Goal: Information Seeking & Learning: Learn about a topic

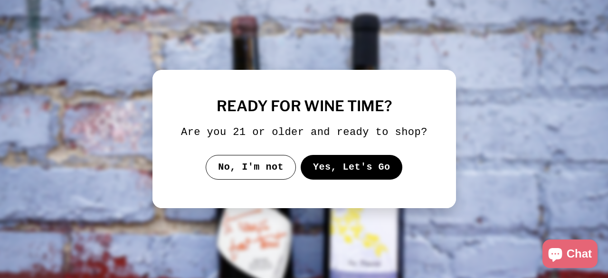
click at [341, 167] on button "Yes, Let's Go" at bounding box center [351, 167] width 102 height 25
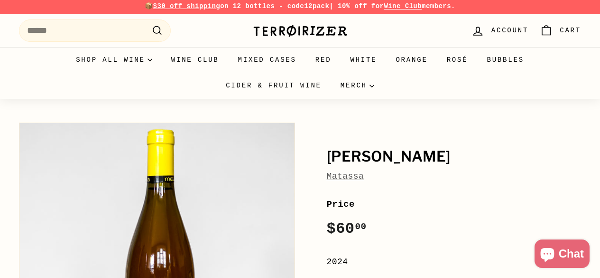
scroll to position [2, 0]
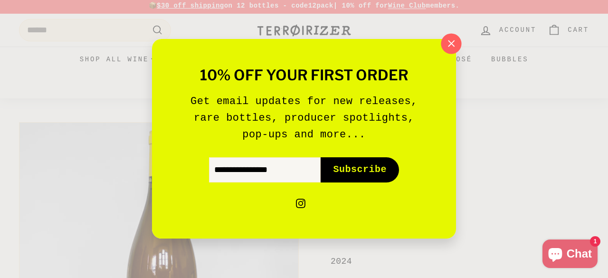
click at [451, 38] on icon "button" at bounding box center [451, 44] width 14 height 14
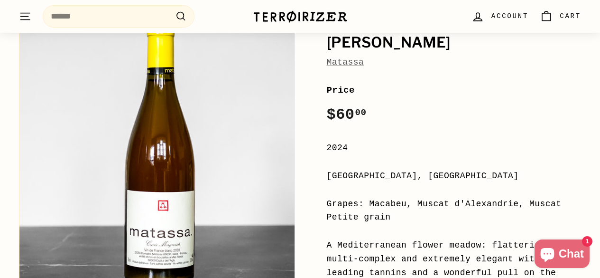
scroll to position [27, 0]
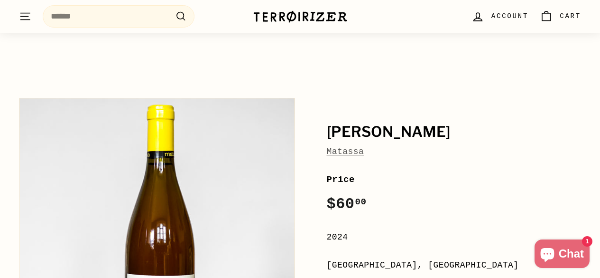
click at [382, 126] on h1 "[PERSON_NAME]" at bounding box center [454, 132] width 255 height 16
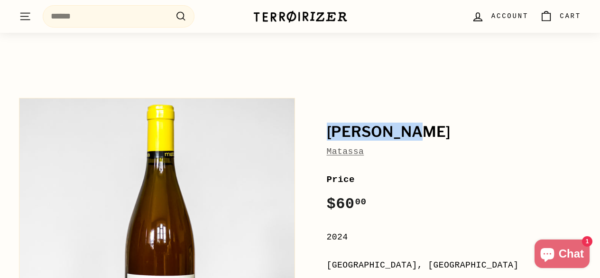
click at [382, 126] on h1 "[PERSON_NAME]" at bounding box center [454, 132] width 255 height 16
copy h1 "[PERSON_NAME]"
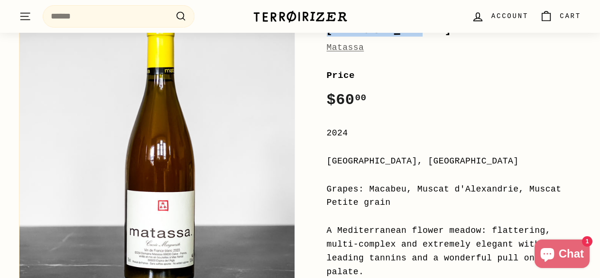
scroll to position [0, 0]
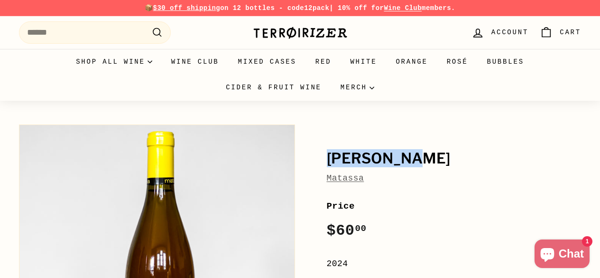
click at [337, 180] on link "Matassa" at bounding box center [345, 177] width 37 height 9
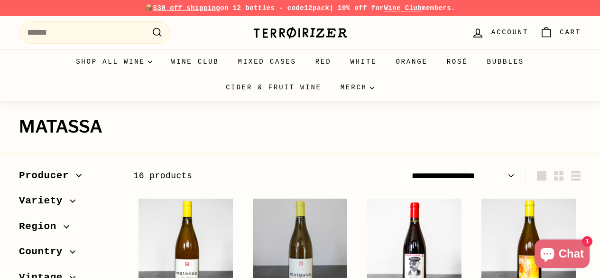
click at [71, 128] on h1 "Matassa" at bounding box center [300, 126] width 562 height 19
